Goal: Information Seeking & Learning: Find specific fact

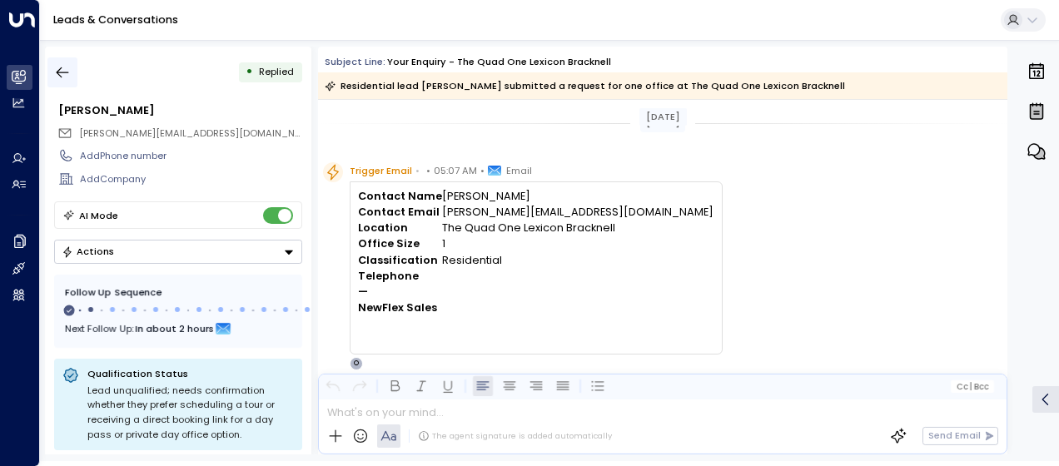
scroll to position [542, 0]
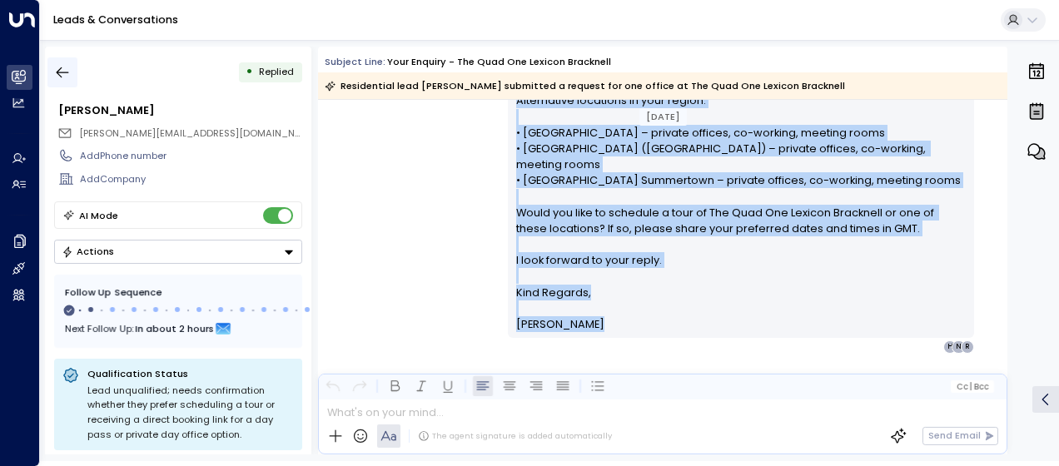
click at [63, 70] on icon "button" at bounding box center [62, 72] width 17 height 17
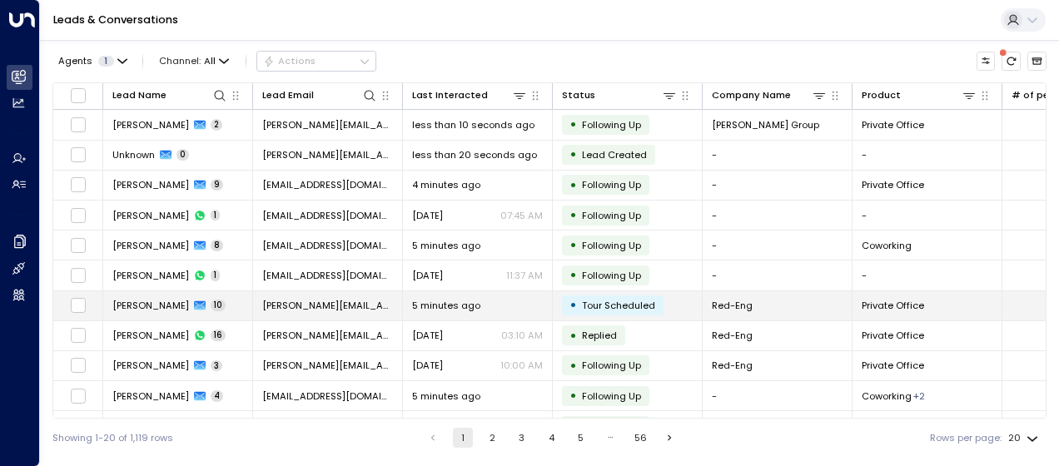
click at [298, 291] on td "[PERSON_NAME][EMAIL_ADDRESS][PERSON_NAME][DOMAIN_NAME]" at bounding box center [328, 305] width 150 height 29
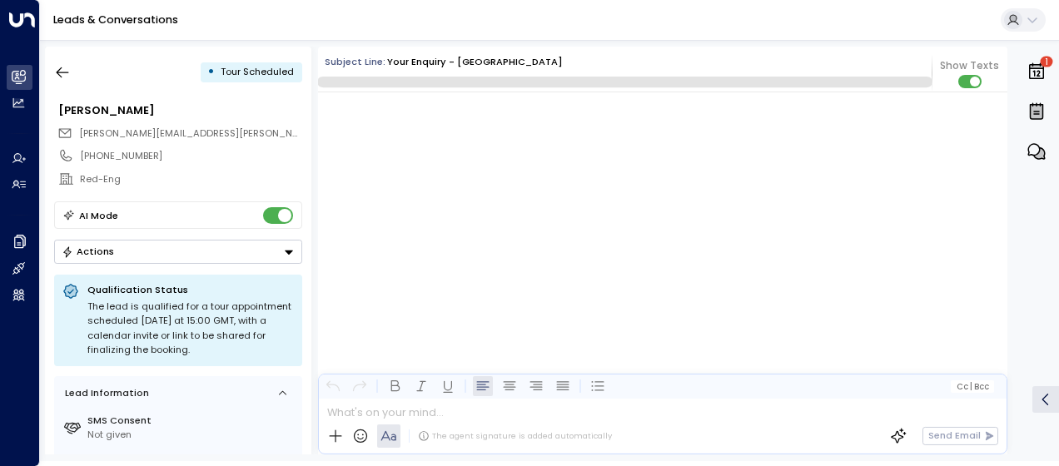
scroll to position [11891, 0]
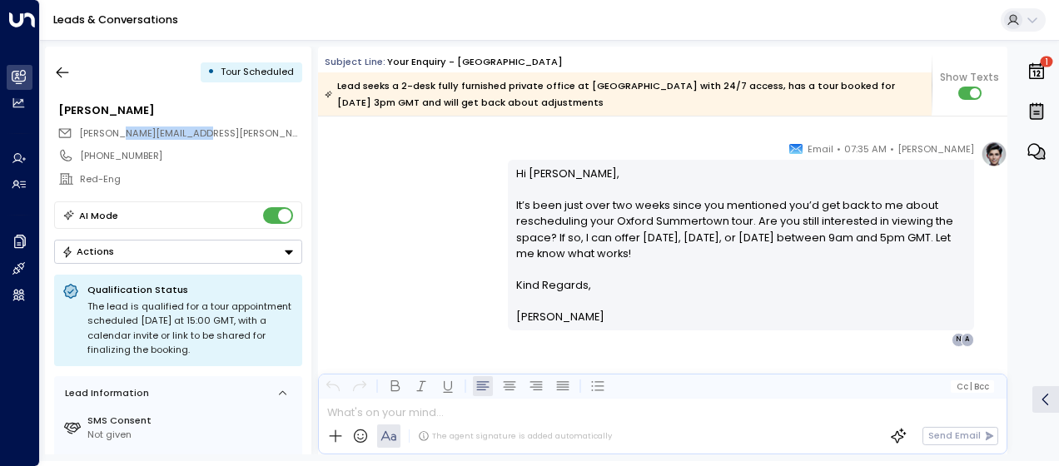
drag, startPoint x: 206, startPoint y: 129, endPoint x: 113, endPoint y: 126, distance: 93.3
click at [113, 126] on div "[PERSON_NAME][EMAIL_ADDRESS][PERSON_NAME][DOMAIN_NAME]" at bounding box center [179, 133] width 245 height 22
drag, startPoint x: 113, startPoint y: 126, endPoint x: 177, endPoint y: 164, distance: 74.6
click at [177, 164] on div "[PHONE_NUMBER]" at bounding box center [178, 155] width 248 height 23
click at [202, 138] on div "[PERSON_NAME][EMAIL_ADDRESS][PERSON_NAME][DOMAIN_NAME]" at bounding box center [179, 133] width 245 height 22
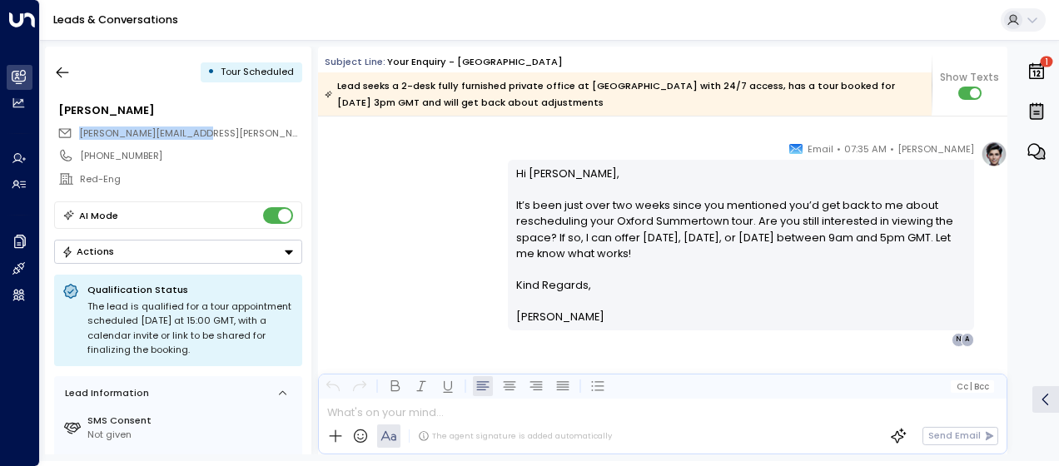
drag, startPoint x: 200, startPoint y: 127, endPoint x: 76, endPoint y: 129, distance: 124.0
click at [76, 129] on div "[PERSON_NAME][EMAIL_ADDRESS][PERSON_NAME][DOMAIN_NAME]" at bounding box center [179, 133] width 245 height 22
drag, startPoint x: 76, startPoint y: 129, endPoint x: 111, endPoint y: 133, distance: 35.2
copy span "[PERSON_NAME][EMAIL_ADDRESS][PERSON_NAME][DOMAIN_NAME]"
click at [461, 213] on div "[PERSON_NAME] • 07:35 AM • Email Hi [PERSON_NAME], It’s been just over two week…" at bounding box center [662, 244] width 689 height 206
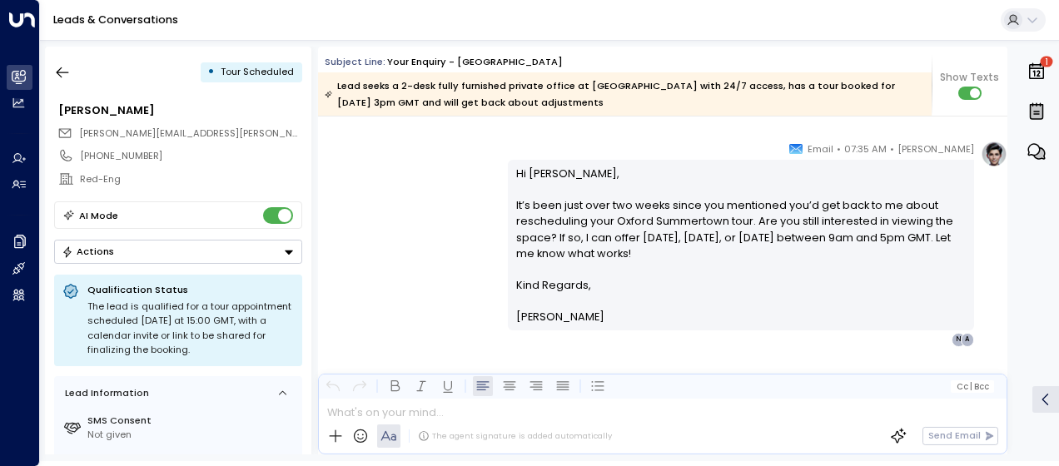
click at [462, 223] on div "[PERSON_NAME] • 07:35 AM • Email Hi [PERSON_NAME], It’s been just over two week…" at bounding box center [662, 244] width 689 height 206
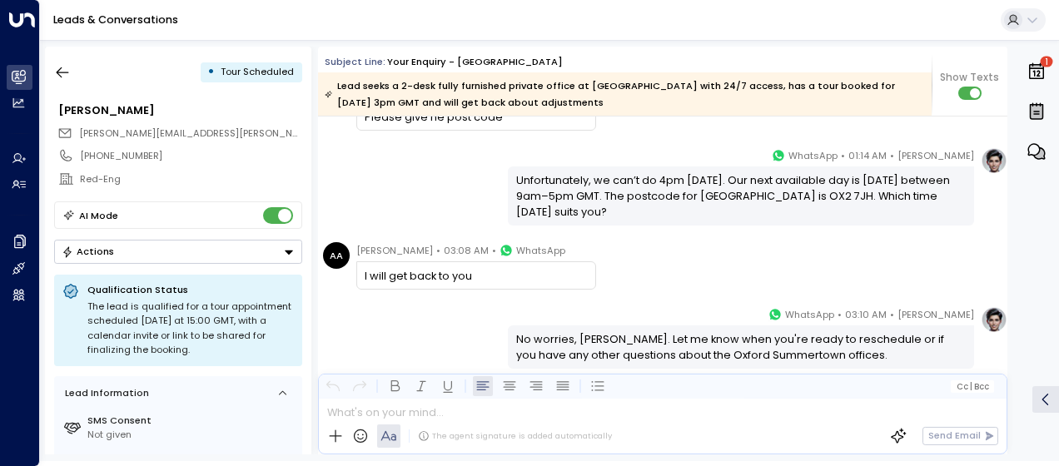
scroll to position [9768, 0]
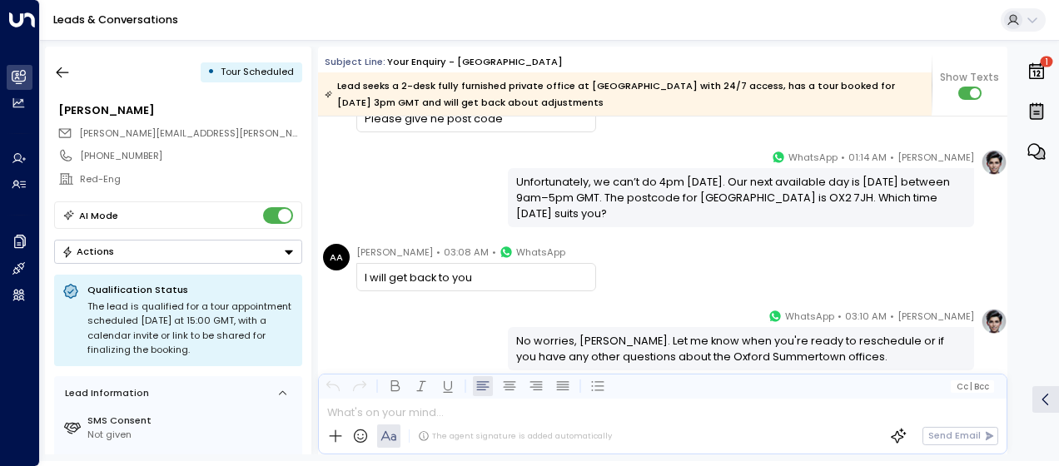
click at [393, 166] on div "[PERSON_NAME] • 01:14 AM • WhatsApp Unfortunately, we can’t do 4pm [DATE]. Our …" at bounding box center [662, 188] width 689 height 78
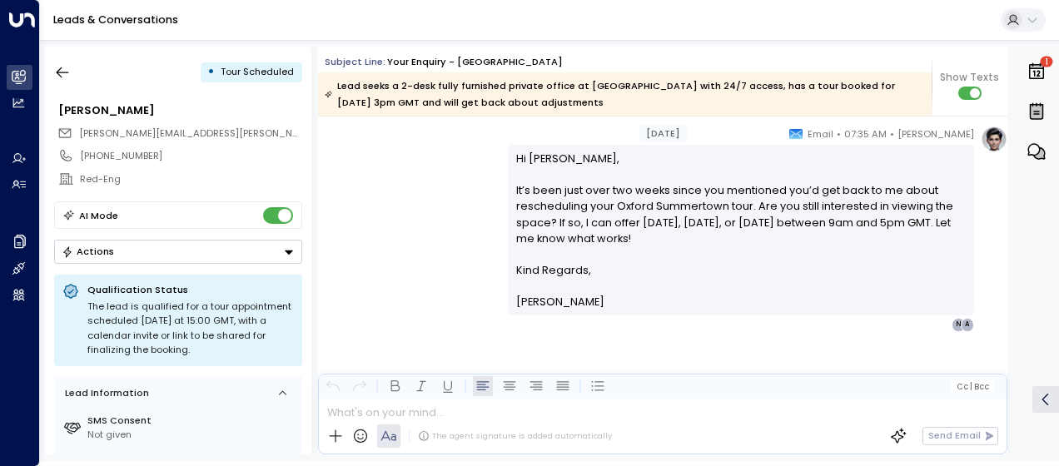
scroll to position [9536, 0]
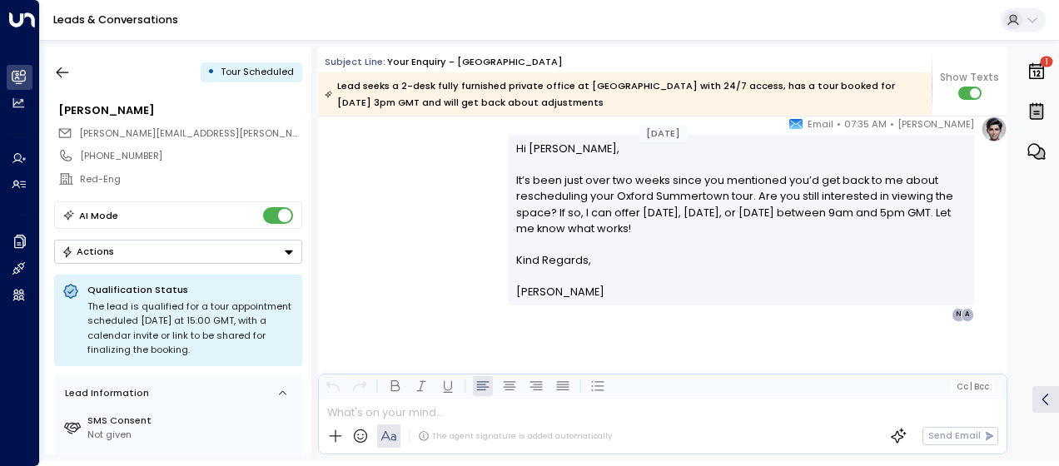
drag, startPoint x: 362, startPoint y: 211, endPoint x: 829, endPoint y: 461, distance: 529.5
copy div "Can I push back the meeting to 4pm [DATE] pls? AA [PERSON_NAME] • 01:13 AM • Wh…"
click at [428, 211] on div "[PERSON_NAME] • 07:35 AM • Email Hi [PERSON_NAME], It’s been just over two week…" at bounding box center [662, 219] width 689 height 206
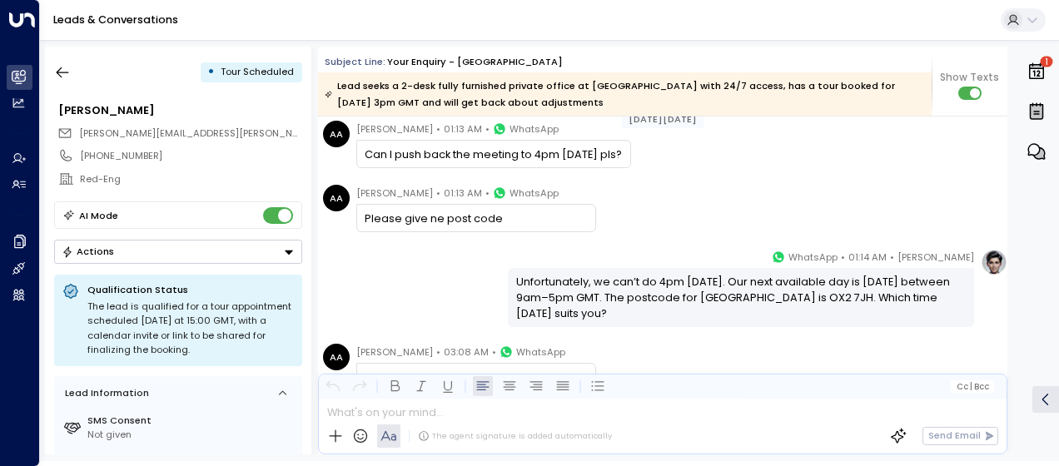
scroll to position [9070, 0]
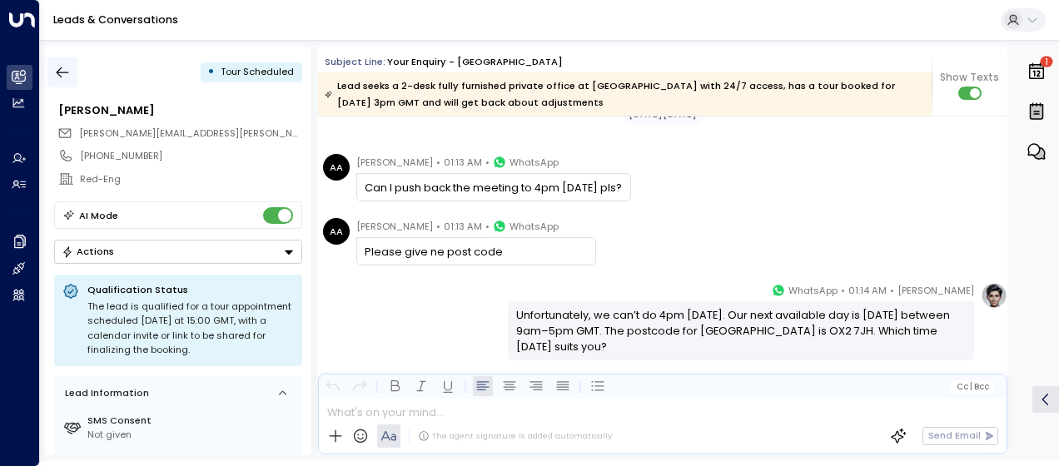
click at [63, 67] on icon "button" at bounding box center [62, 72] width 17 height 17
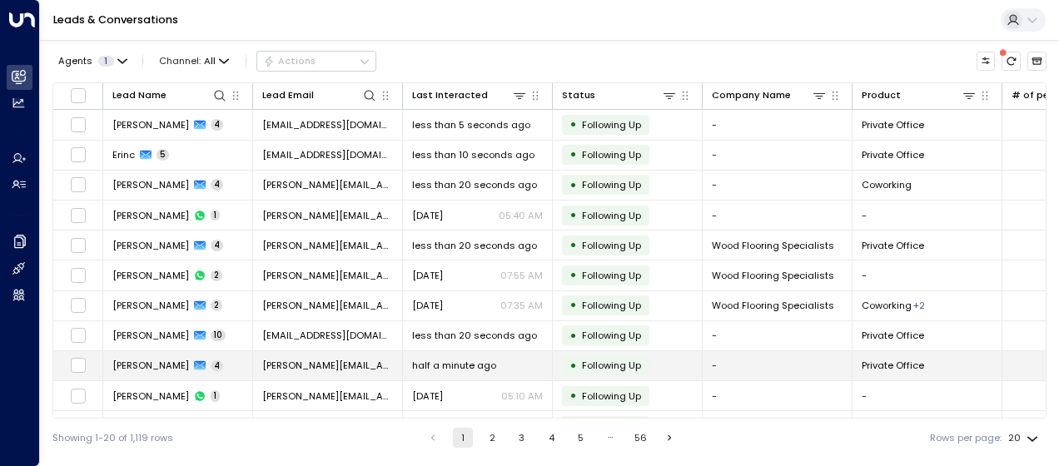
click at [192, 359] on div "[PERSON_NAME] 4" at bounding box center [167, 365] width 111 height 13
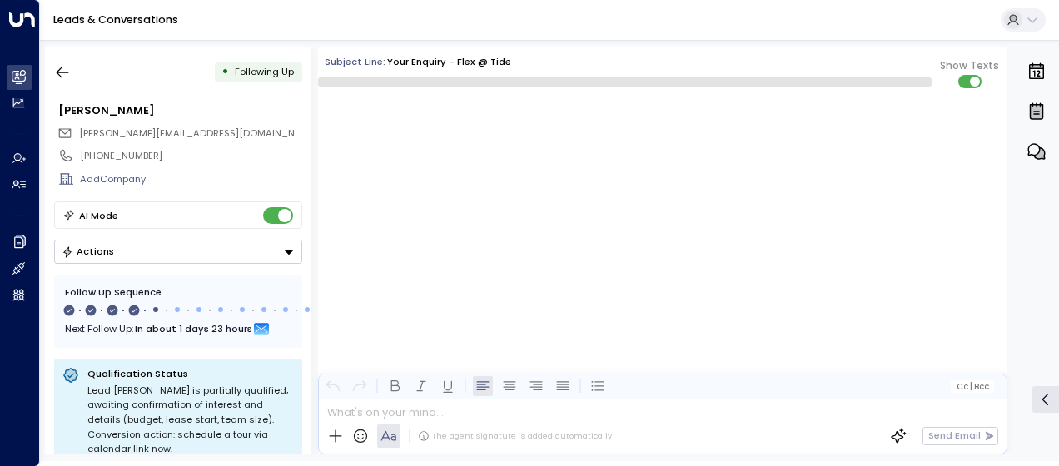
scroll to position [1774, 0]
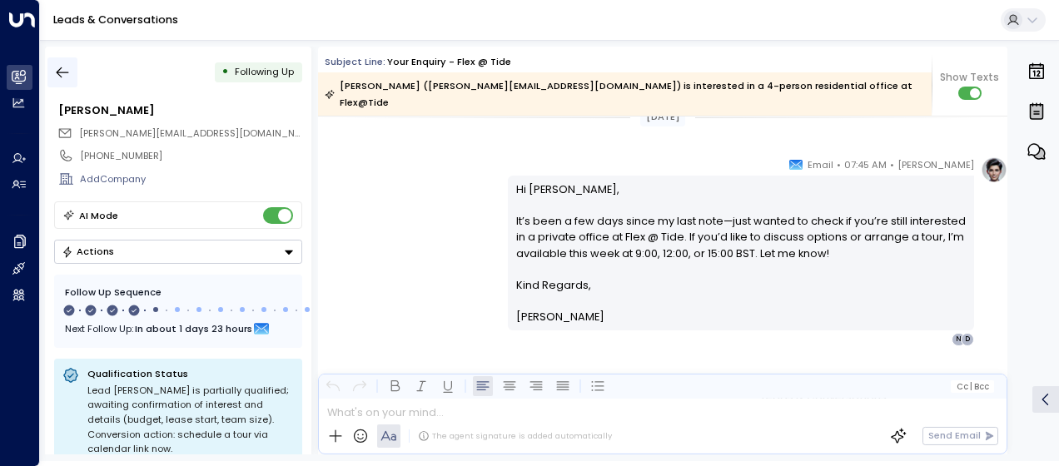
click at [61, 67] on icon "button" at bounding box center [63, 72] width 12 height 11
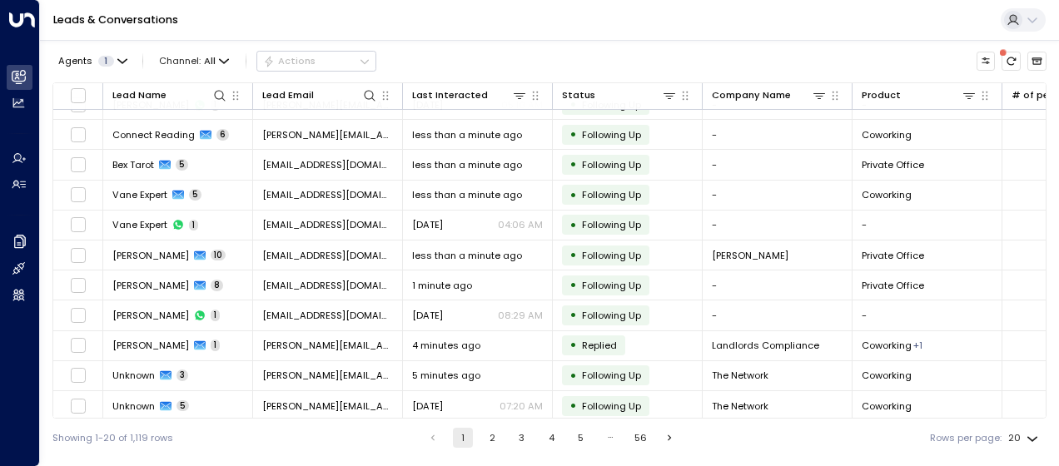
scroll to position [292, 0]
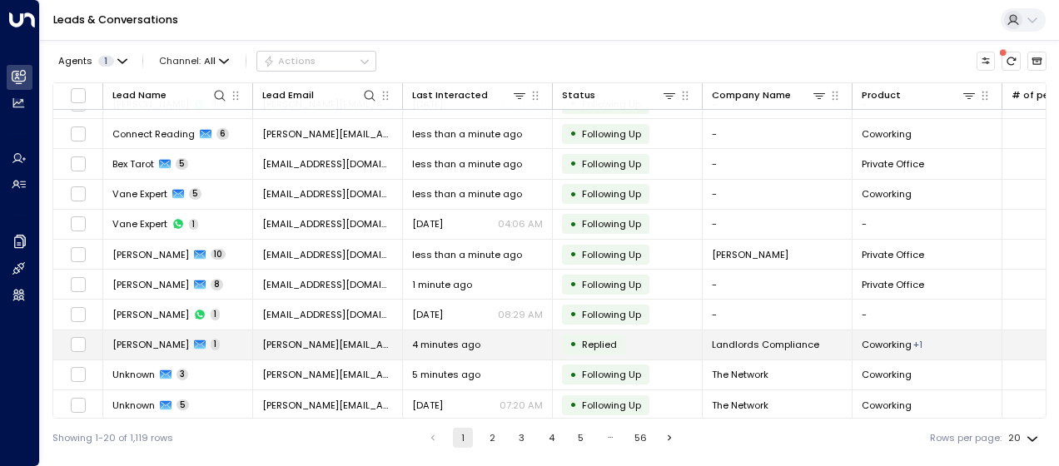
click at [179, 340] on span "[PERSON_NAME]" at bounding box center [150, 344] width 77 height 13
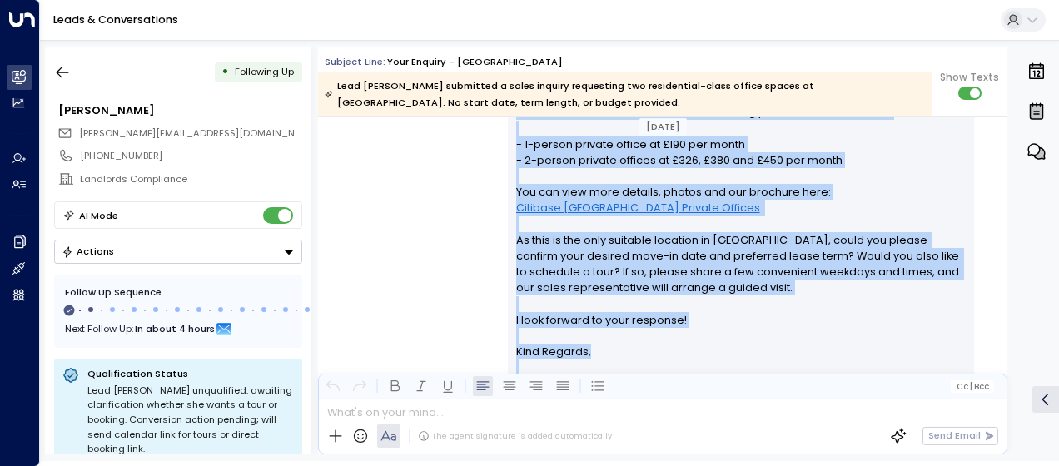
scroll to position [600, 0]
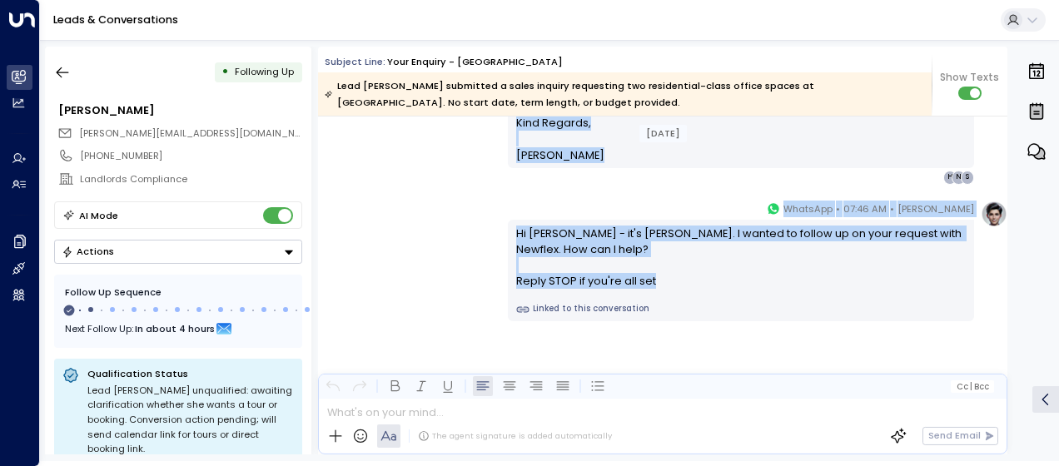
drag, startPoint x: 513, startPoint y: 197, endPoint x: 672, endPoint y: 310, distance: 195.3
drag, startPoint x: 672, startPoint y: 310, endPoint x: 567, endPoint y: 254, distance: 119.5
copy div "Lo Ipsumd, Sitam con adi elit seddoeiu te incidid utlabor et Dolorema Aliquaeni…"
click at [58, 62] on button "button" at bounding box center [62, 72] width 30 height 30
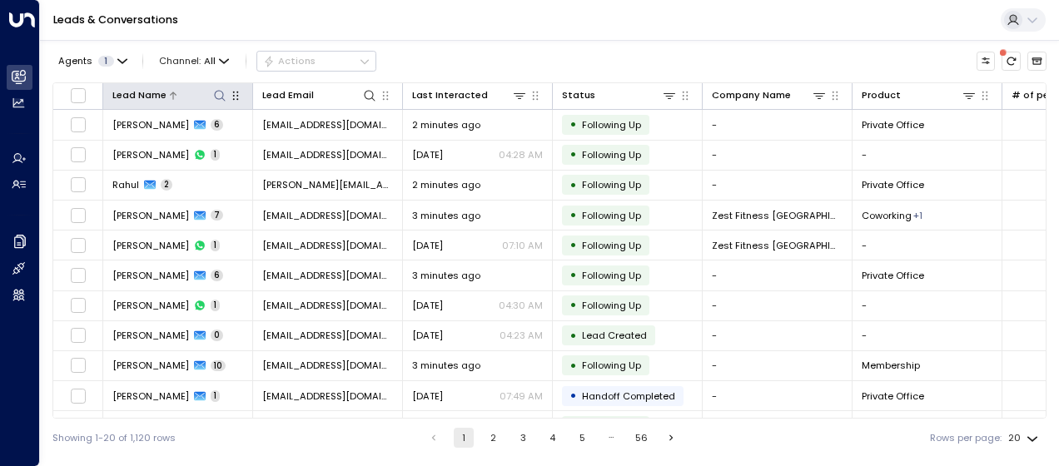
click at [211, 92] on button at bounding box center [219, 95] width 16 height 16
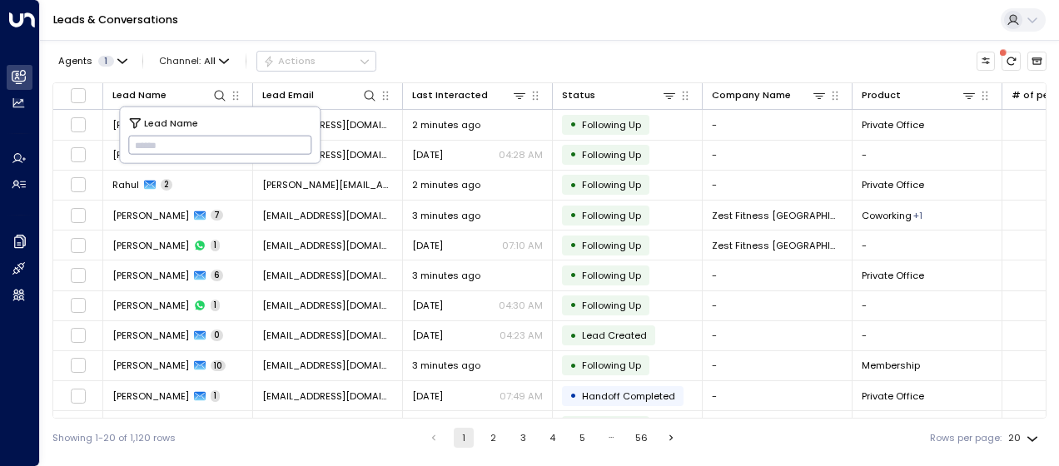
click at [137, 142] on input "text" at bounding box center [220, 144] width 184 height 27
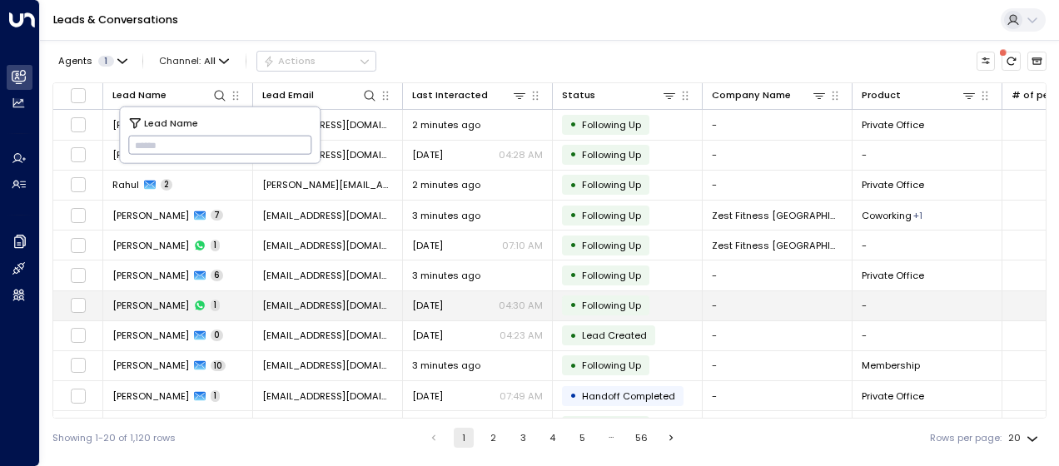
type input "*"
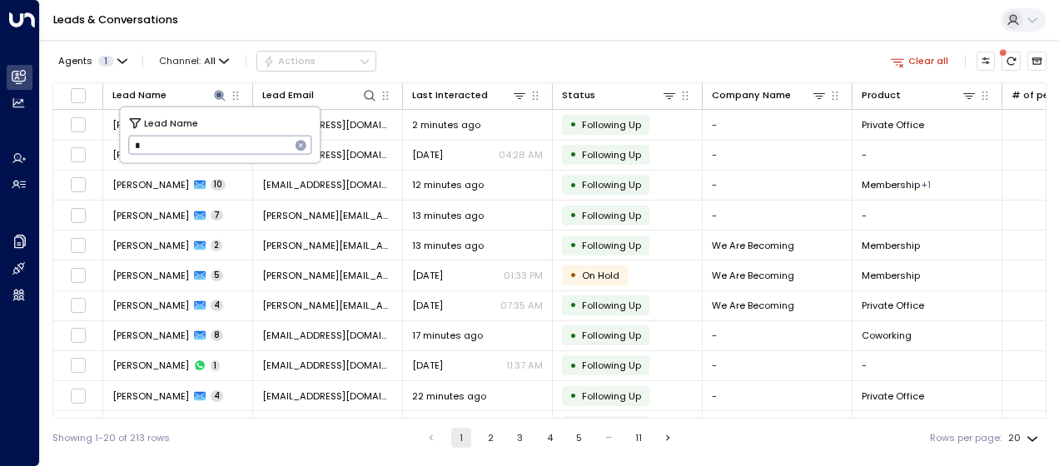
drag, startPoint x: 150, startPoint y: 144, endPoint x: 131, endPoint y: 140, distance: 18.8
click at [131, 140] on input "*" at bounding box center [209, 144] width 162 height 27
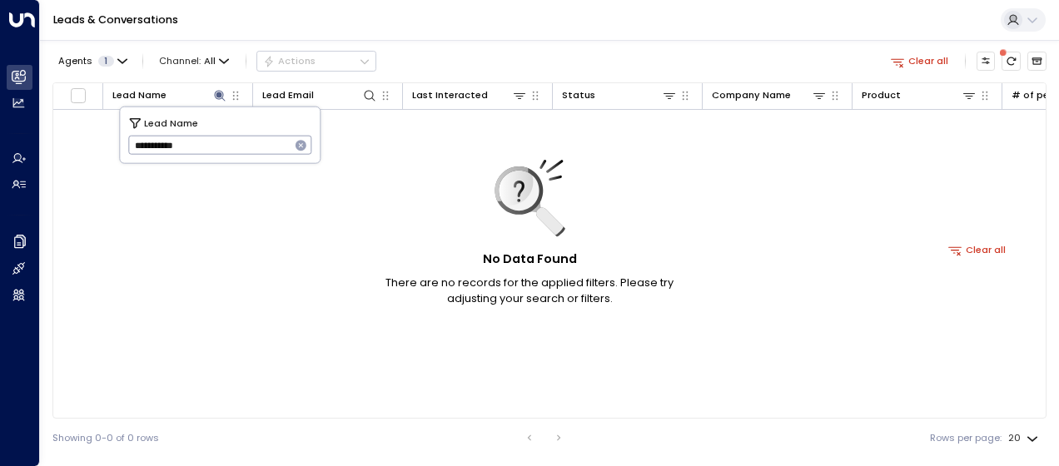
type input "**********"
